Goal: Check status: Check status

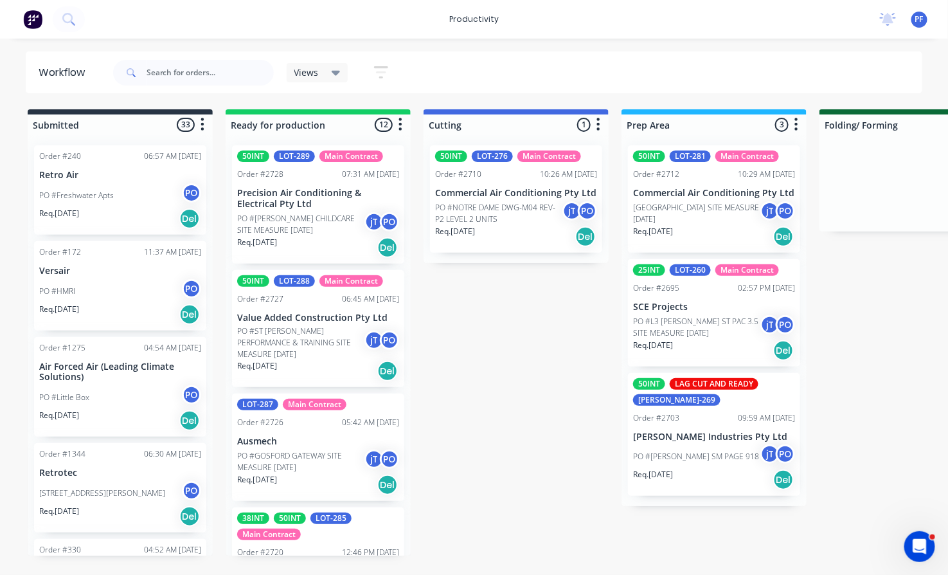
scroll to position [714, 0]
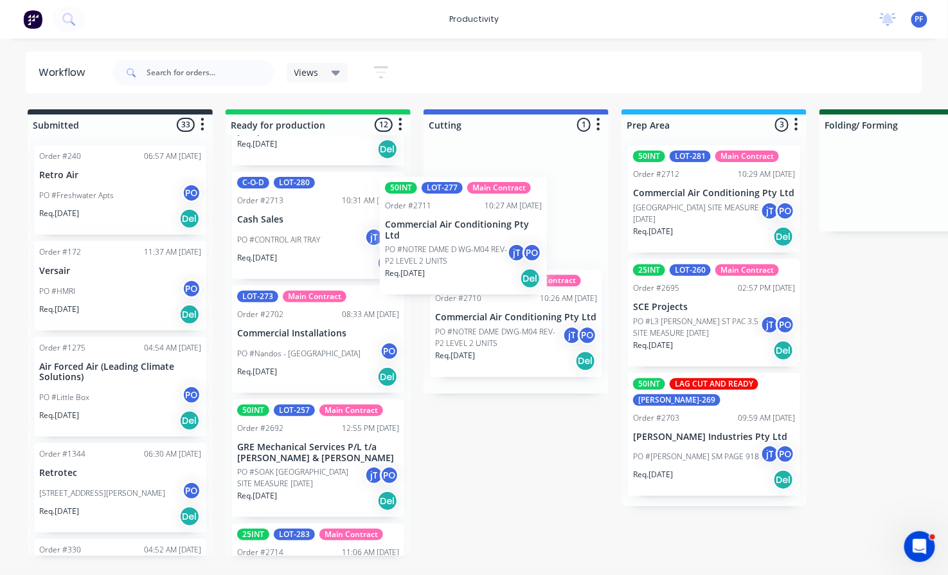
drag, startPoint x: 334, startPoint y: 332, endPoint x: 497, endPoint y: 214, distance: 200.7
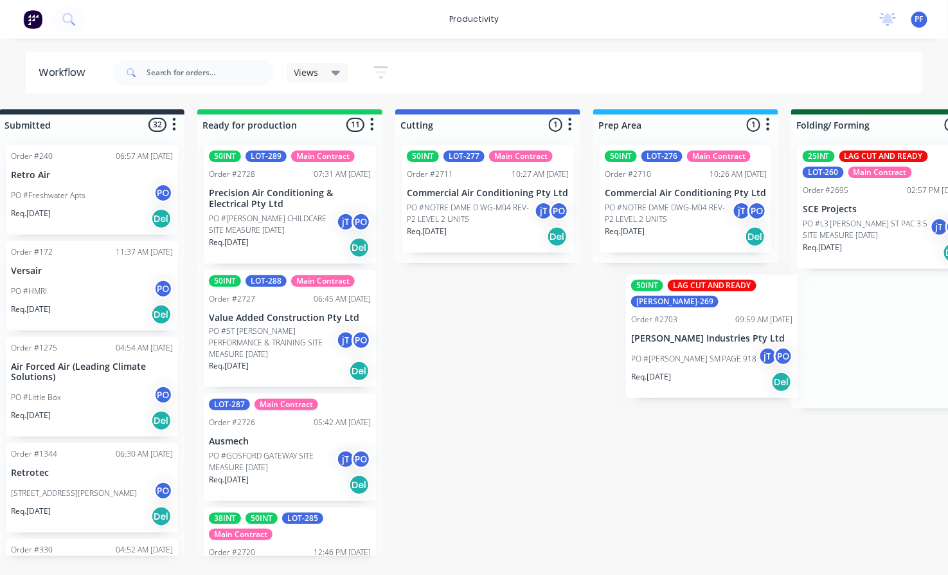
scroll to position [0, 39]
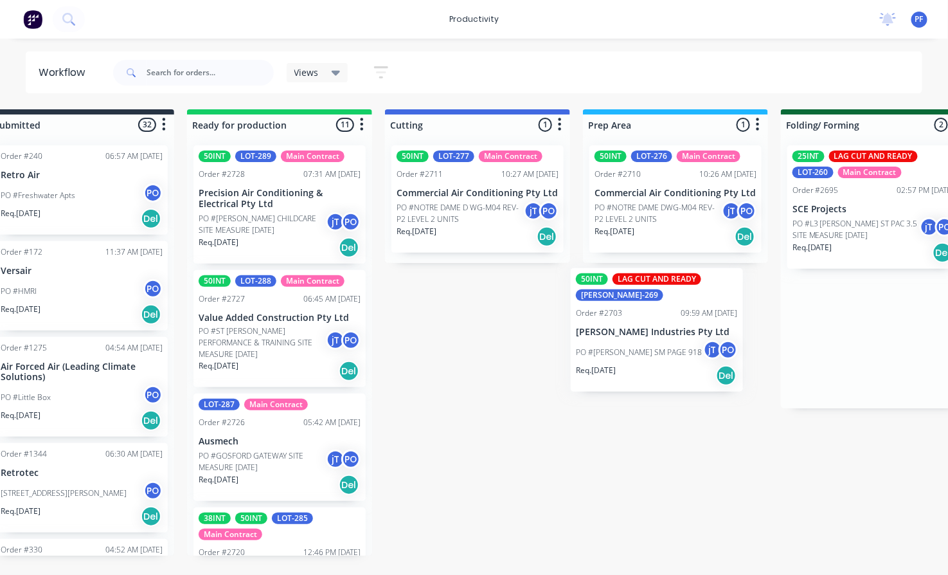
drag, startPoint x: 881, startPoint y: 354, endPoint x: 630, endPoint y: 345, distance: 250.9
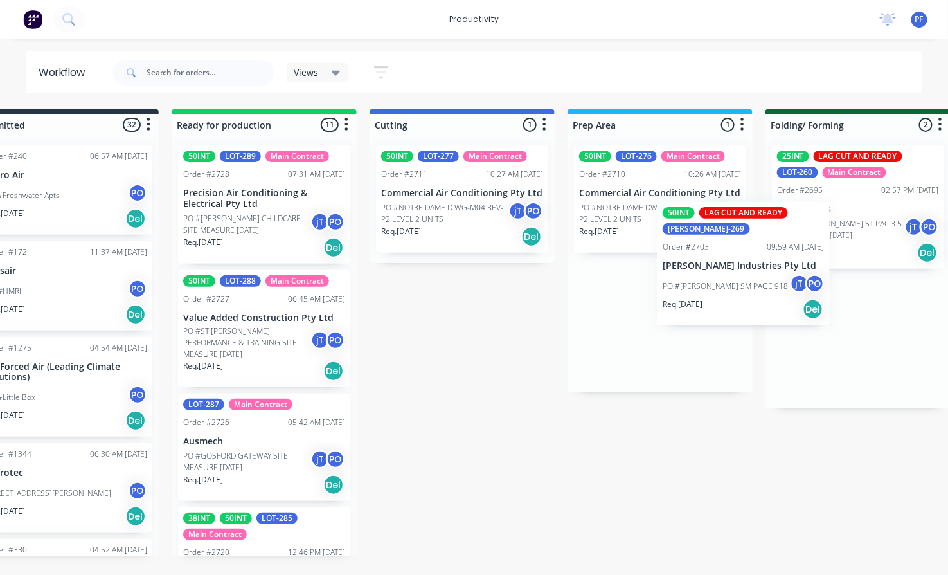
scroll to position [0, 55]
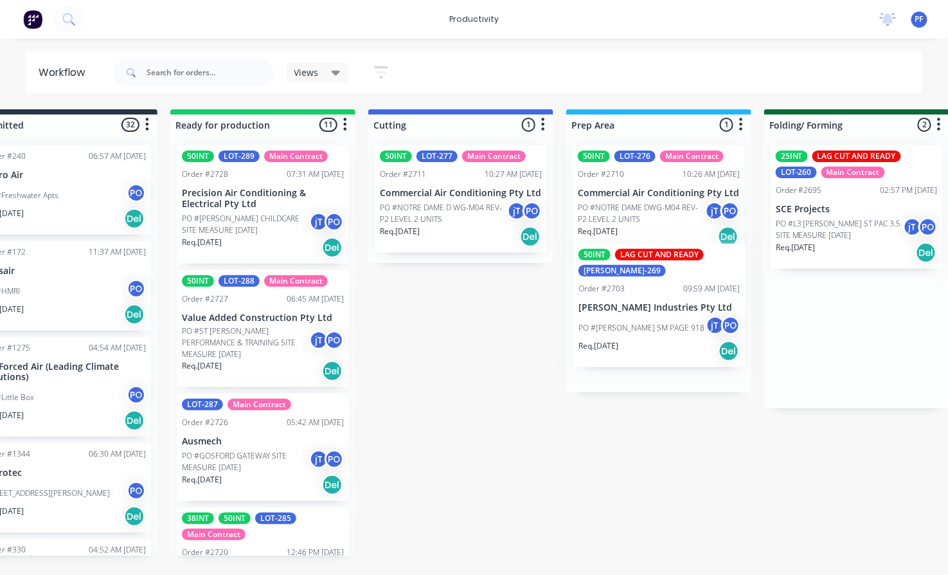
drag, startPoint x: 855, startPoint y: 319, endPoint x: 635, endPoint y: 293, distance: 222.1
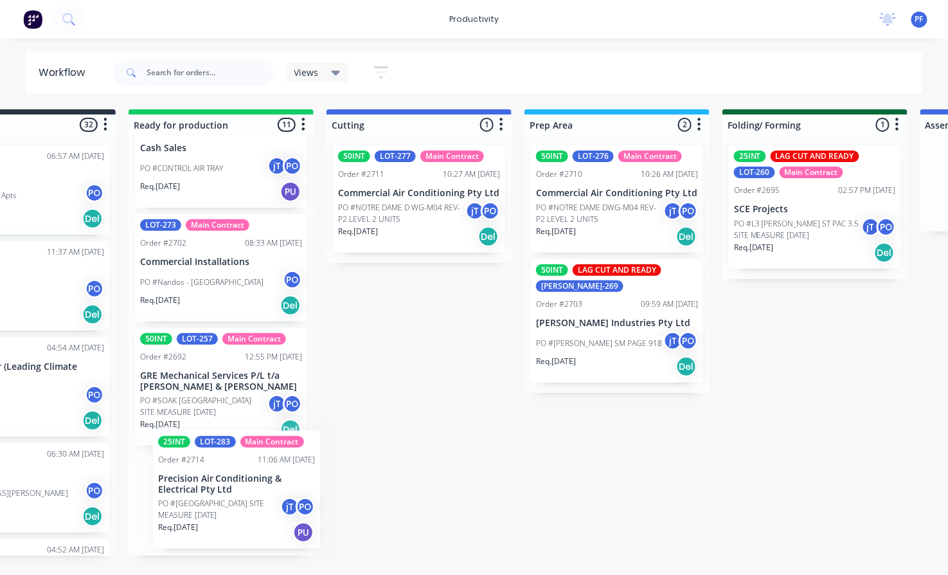
scroll to position [788, 0]
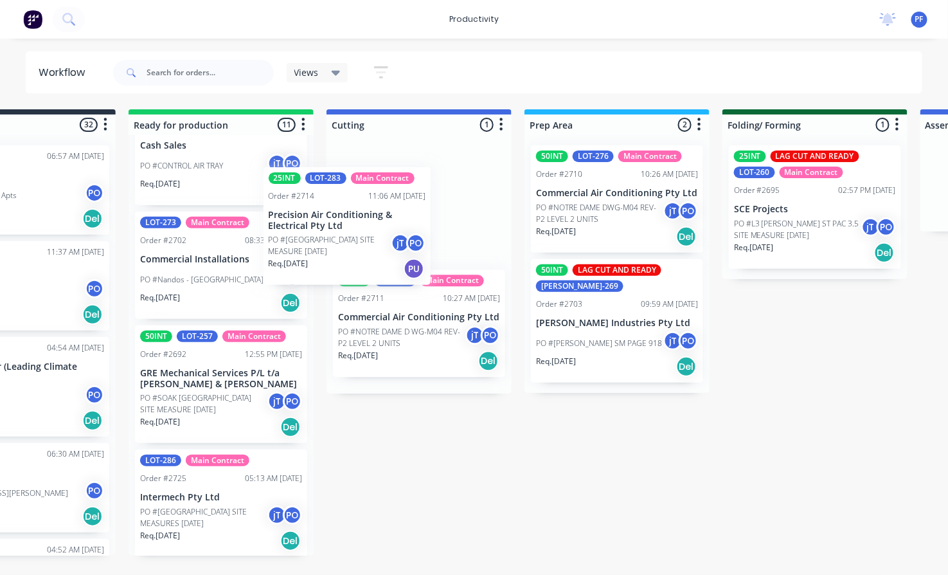
drag, startPoint x: 204, startPoint y: 480, endPoint x: 339, endPoint y: 206, distance: 306.2
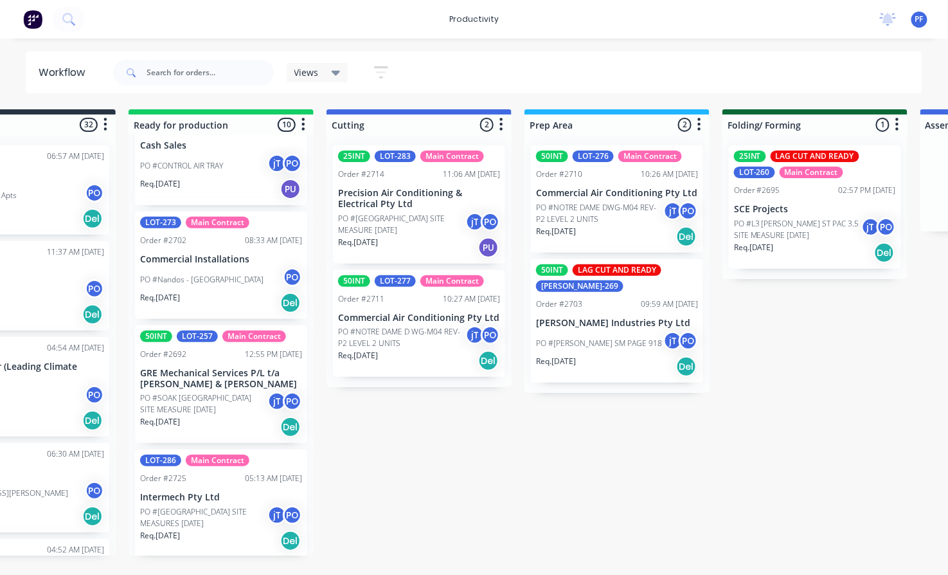
scroll to position [778, 0]
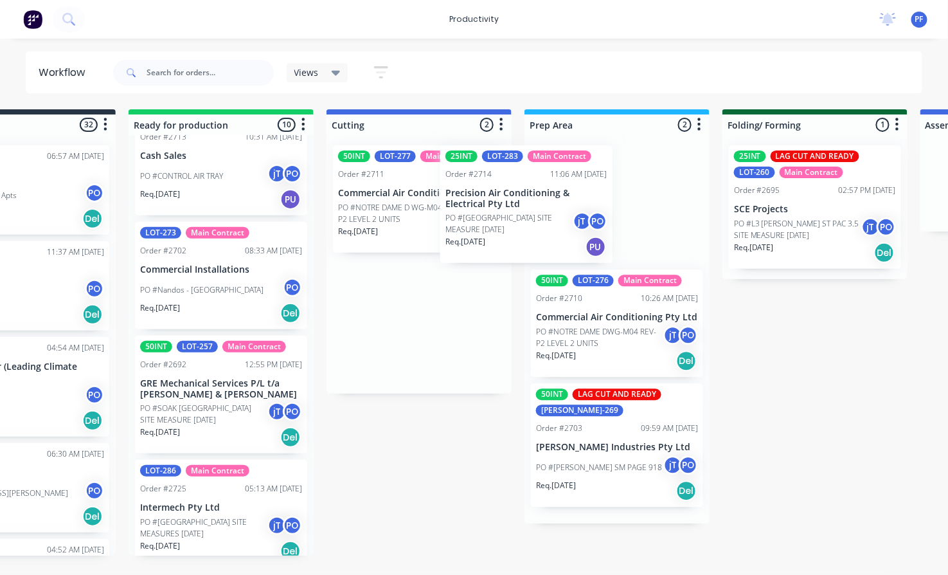
drag, startPoint x: 383, startPoint y: 177, endPoint x: 500, endPoint y: 177, distance: 117.0
click at [500, 177] on div "25INT LOT-283 Main Contract Order #2714 11:06 AM 28/08/25 Precision Air Conditi…" at bounding box center [419, 264] width 185 height 258
